Goal: Task Accomplishment & Management: Manage account settings

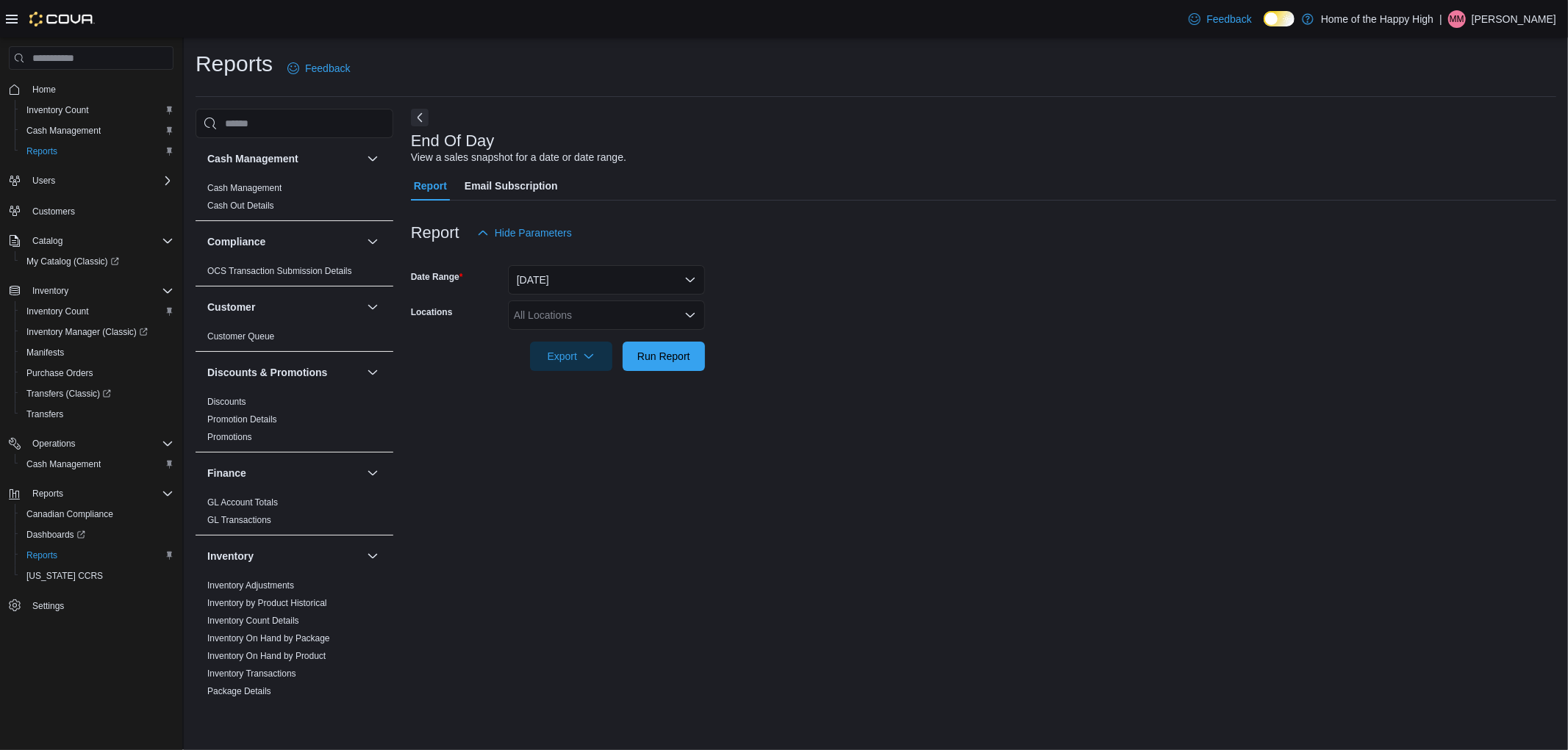
click at [1515, 11] on p "Megan Motter" at bounding box center [1514, 19] width 85 height 17
click at [1457, 140] on span "Sign Out" at bounding box center [1461, 146] width 40 height 15
